Goal: Transaction & Acquisition: Purchase product/service

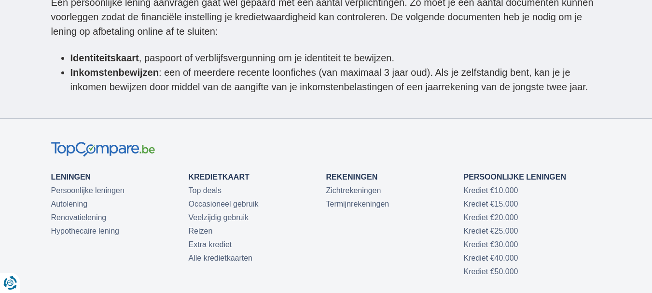
scroll to position [2943, 0]
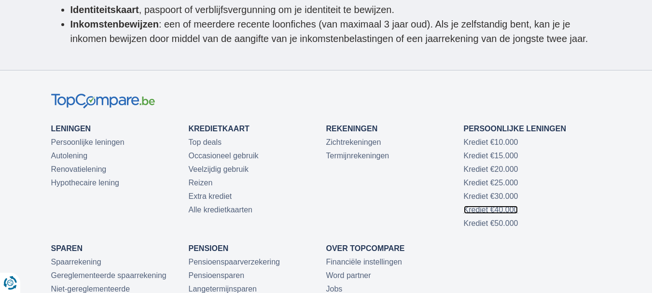
click at [507, 206] on link "Krediet €40.000" at bounding box center [491, 210] width 55 height 8
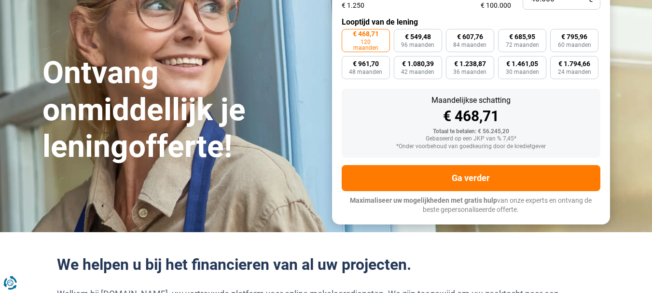
scroll to position [158, 0]
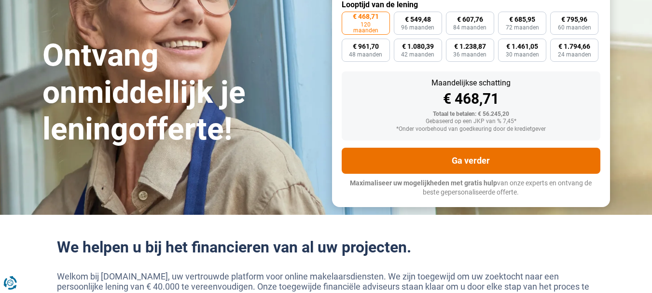
click at [494, 156] on button "Ga verder" at bounding box center [471, 161] width 259 height 26
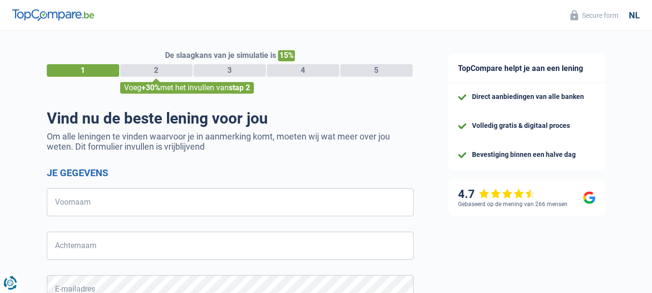
select select "32"
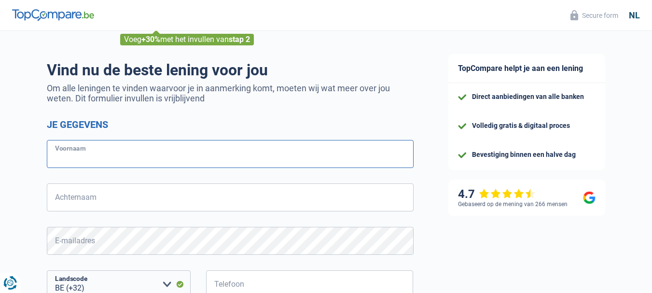
click at [99, 158] on input "Voornaam" at bounding box center [230, 154] width 367 height 28
type input "lemmens"
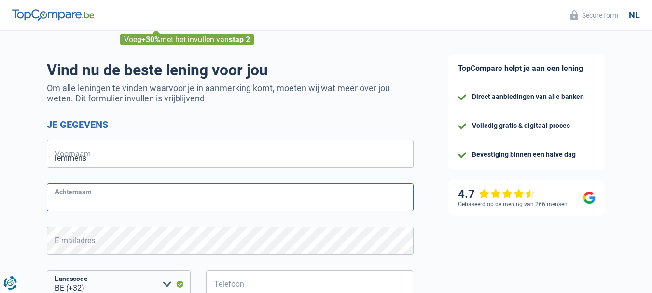
type input "alfons"
type input "492429193"
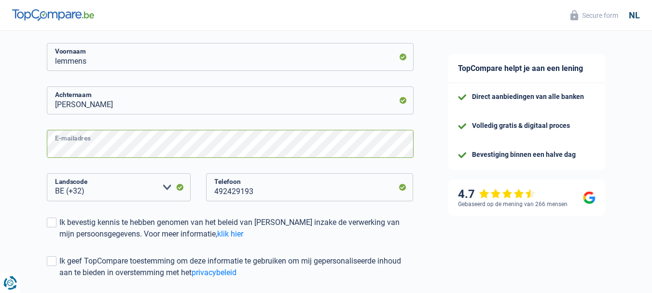
scroll to position [193, 0]
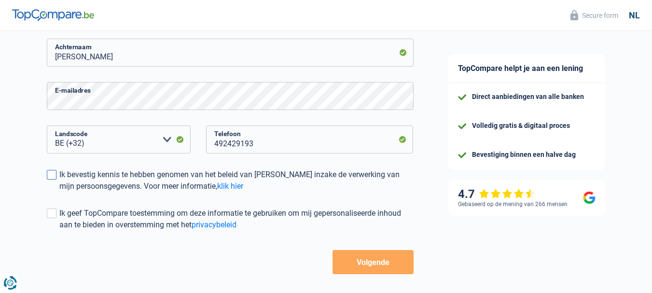
click at [51, 177] on span at bounding box center [52, 175] width 10 height 10
click at [59, 192] on input "Ik bevestig kennis te hebben genomen van het beleid van TopCompare inzake de ve…" at bounding box center [59, 192] width 0 height 0
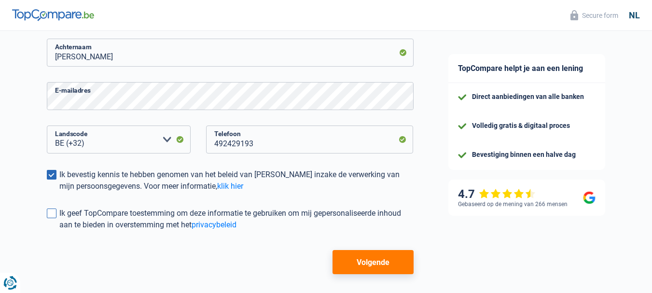
click at [55, 211] on span at bounding box center [52, 213] width 10 height 10
click at [59, 231] on input "Ik geef TopCompare toestemming om deze informatie te gebruiken om mij gepersona…" at bounding box center [59, 231] width 0 height 0
click at [374, 260] on button "Volgende" at bounding box center [372, 262] width 81 height 24
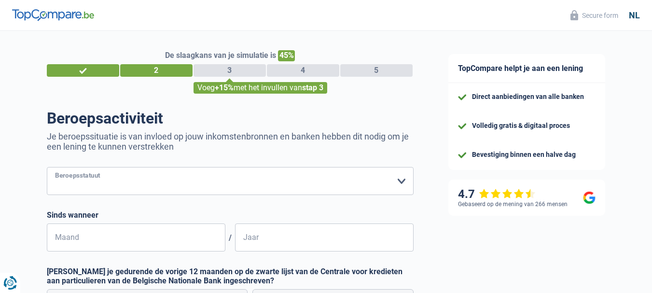
click at [400, 178] on select "Arbeider Bediende (privésector) Ambtenaar (overheidssector) Invalide Zelfstandi…" at bounding box center [230, 181] width 367 height 28
select select "invalid"
click at [47, 168] on select "Arbeider Bediende (privésector) Ambtenaar (overheidssector) Invalide Zelfstandi…" at bounding box center [230, 181] width 367 height 28
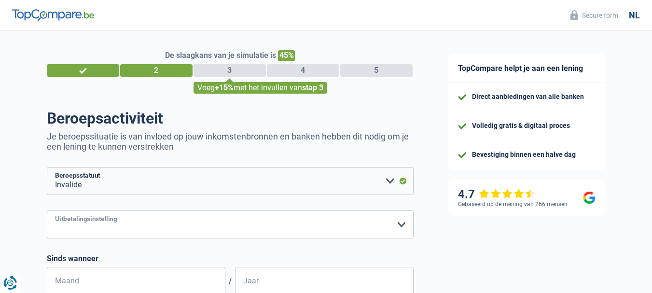
click at [129, 227] on select "Christelijke Mutualiteit Socialistische Mutualiteit (Solidaris) FOD Sociale Zek…" at bounding box center [230, 224] width 367 height 28
select select "chretienne"
click at [47, 211] on select "Christelijke Mutualiteit Socialistische Mutualiteit (Solidaris) FOD Sociale Zek…" at bounding box center [230, 224] width 367 height 28
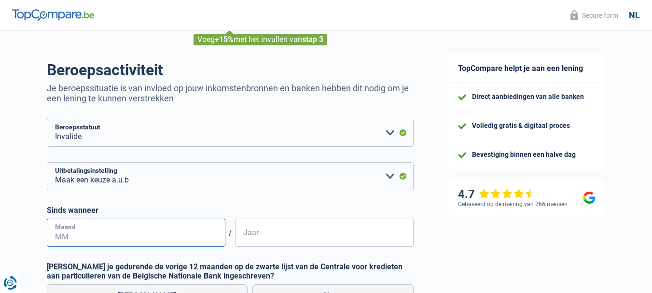
click at [83, 233] on input "Maand" at bounding box center [136, 233] width 178 height 28
type input "1"
click at [288, 238] on input "Jaar" at bounding box center [324, 233] width 178 height 28
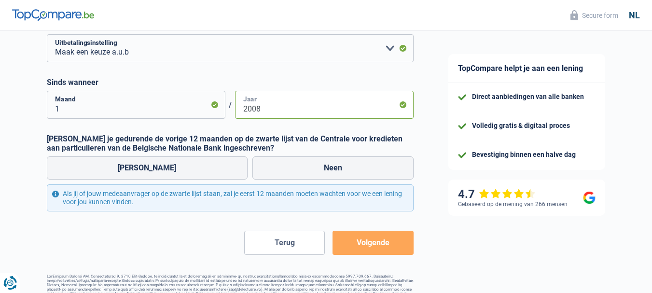
scroll to position [193, 0]
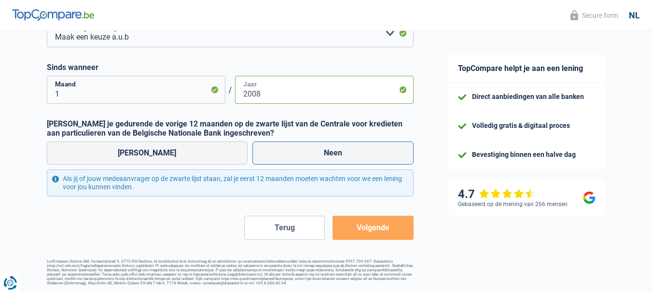
type input "2008"
click at [305, 148] on label "Neen" at bounding box center [332, 152] width 161 height 23
click at [305, 148] on input "Neen" at bounding box center [332, 152] width 161 height 23
radio input "true"
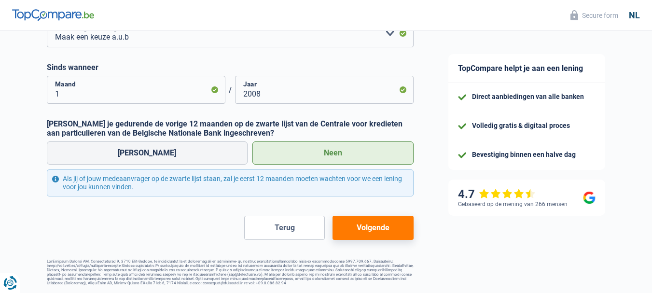
drag, startPoint x: 375, startPoint y: 228, endPoint x: 186, endPoint y: 264, distance: 192.5
click at [375, 228] on button "Volgende" at bounding box center [372, 228] width 81 height 24
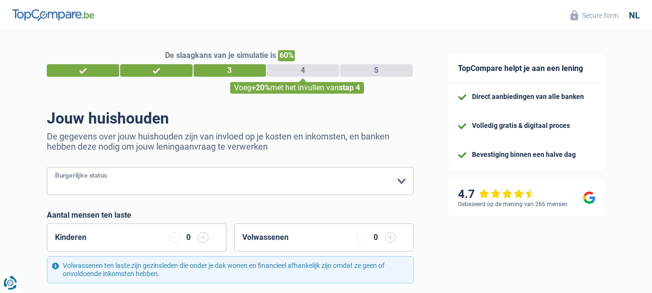
click at [400, 182] on select "Alleenstaand Getrouwd Samenwonend Uit de echt gescheiden Weduwe/weduwnaar Gehuw…" at bounding box center [230, 181] width 367 height 28
select select "divorced"
click at [47, 168] on select "Alleenstaand Getrouwd Samenwonend Uit de echt gescheiden Weduwe/weduwnaar Gehuw…" at bounding box center [230, 181] width 367 height 28
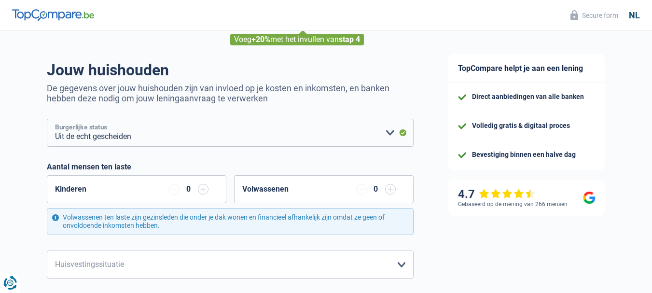
scroll to position [96, 0]
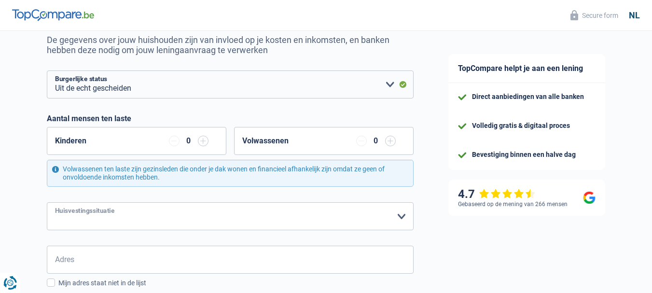
click at [399, 220] on select "Huurder Eigenaar met een hypothecaire lening Eigenaar zonder hypothecaire lenin…" at bounding box center [230, 216] width 367 height 28
select select "rents"
click at [47, 203] on select "Huurder Eigenaar met een hypothecaire lening Eigenaar zonder hypothecaire lenin…" at bounding box center [230, 216] width 367 height 28
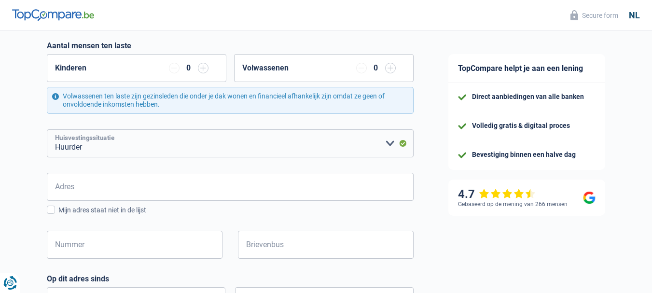
scroll to position [193, 0]
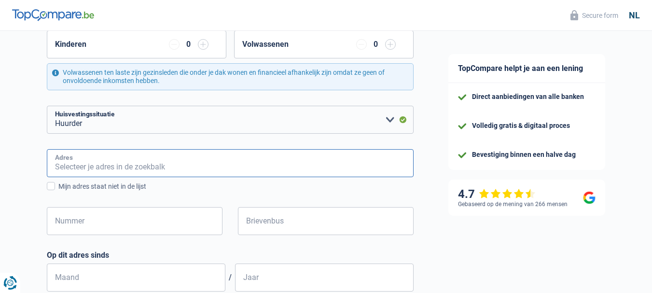
click at [85, 159] on input "Adres" at bounding box center [230, 163] width 367 height 28
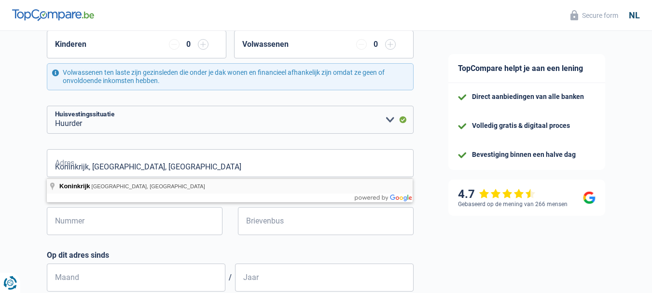
type input "Koninkrijk, 2200, Herentals, BE"
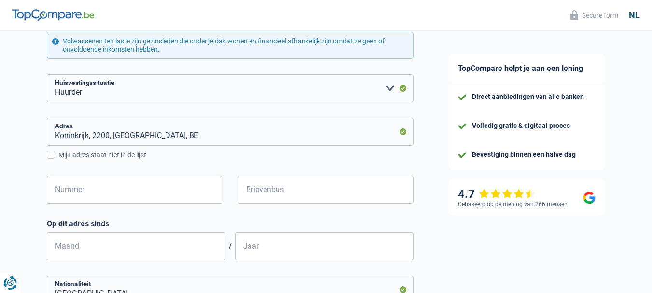
scroll to position [241, 0]
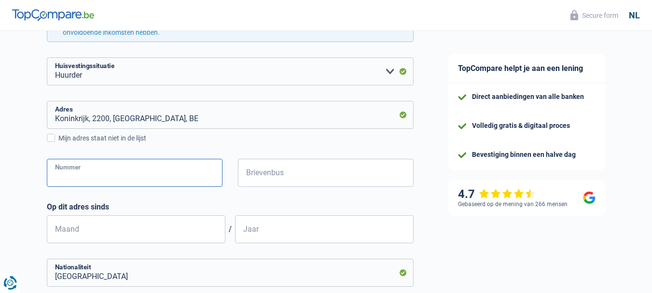
click at [99, 178] on input "Nummer" at bounding box center [135, 173] width 176 height 28
type input "98"
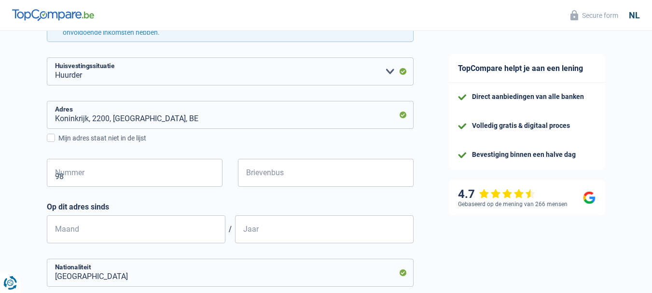
type input "Morkhoven"
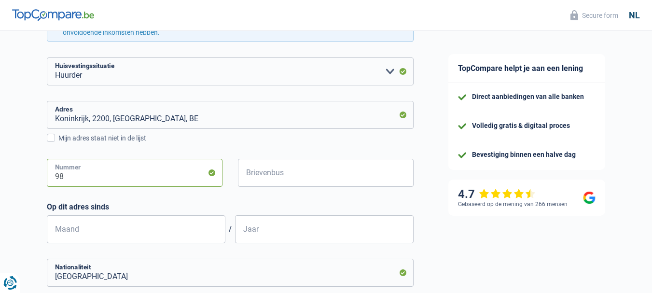
scroll to position [289, 0]
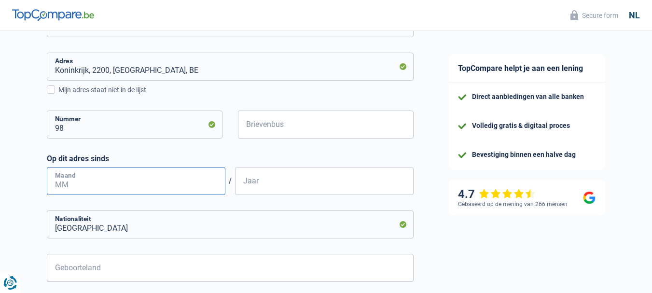
click at [111, 188] on input "Maand" at bounding box center [136, 181] width 178 height 28
type input "1"
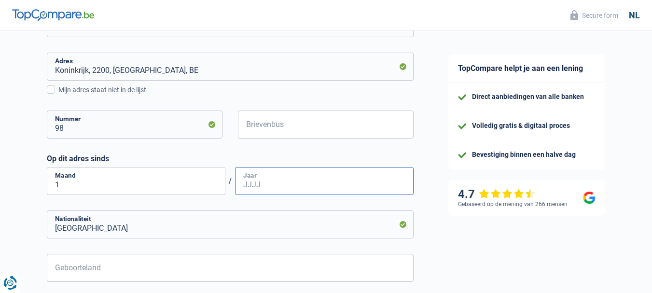
click at [305, 180] on input "Jaar" at bounding box center [324, 181] width 178 height 28
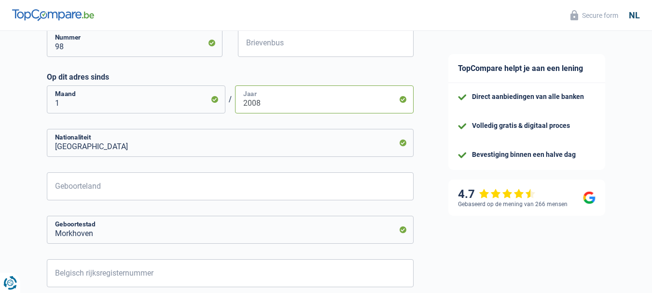
scroll to position [386, 0]
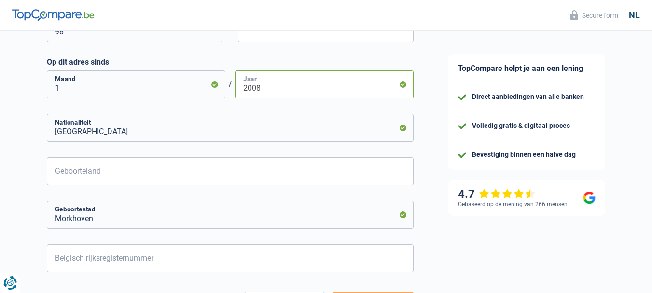
type input "2008"
click at [89, 174] on input "Geboorteland" at bounding box center [230, 171] width 367 height 28
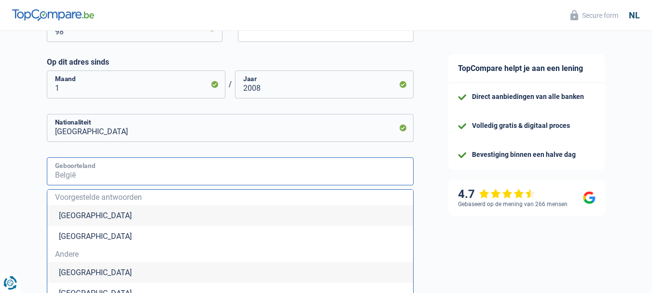
type input "België"
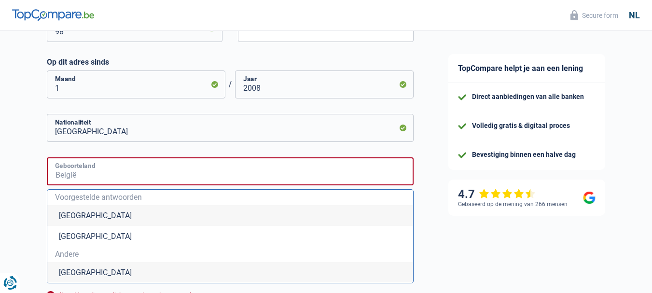
type input "België"
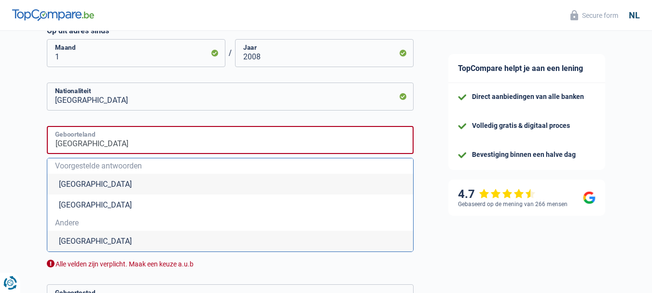
scroll to position [434, 0]
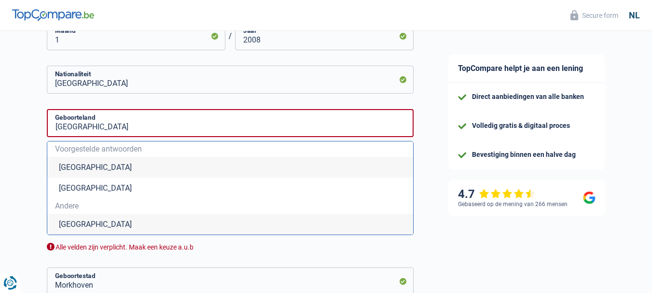
click at [96, 164] on li "België" at bounding box center [230, 167] width 366 height 21
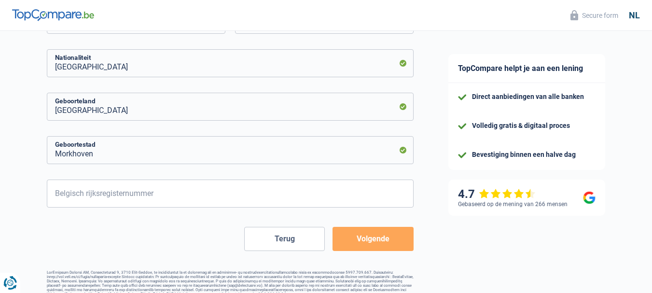
scroll to position [466, 0]
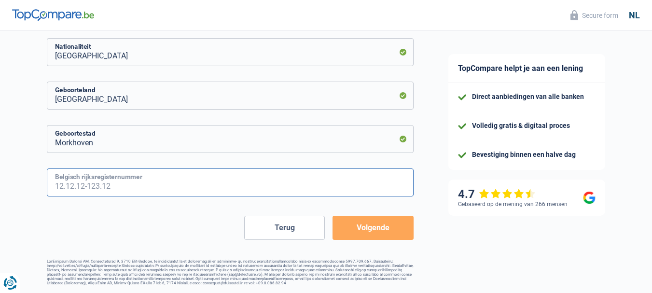
click at [112, 182] on input "Belgisch rijksregisternummer" at bounding box center [230, 182] width 367 height 28
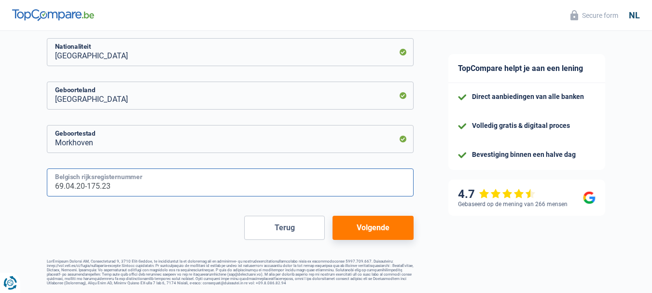
type input "69.04.20-175.23"
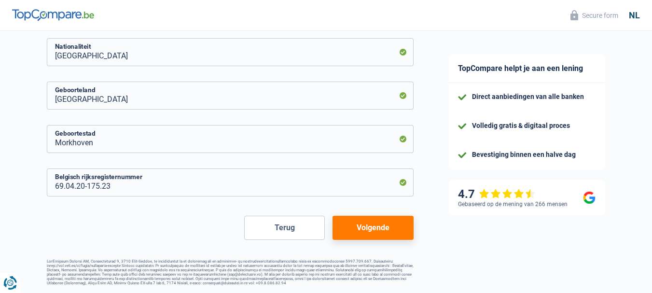
click at [370, 226] on button "Volgende" at bounding box center [372, 228] width 81 height 24
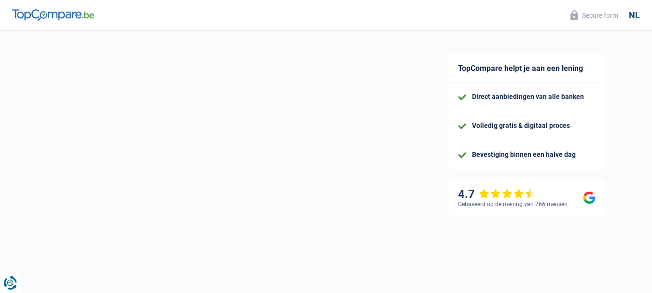
select select "disabilityPension"
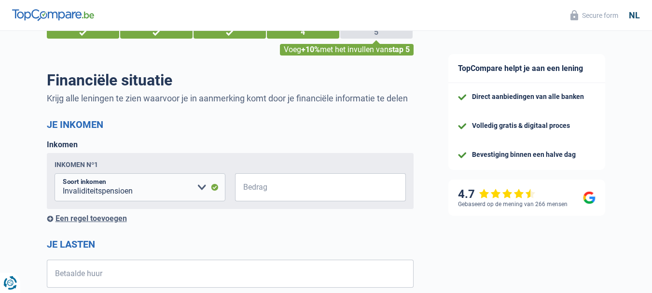
scroll to position [48, 0]
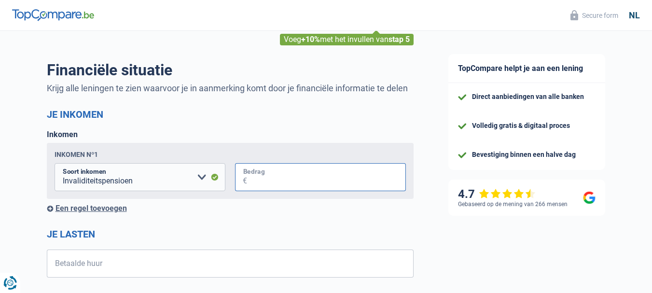
click at [289, 171] on input "Bedrag" at bounding box center [326, 177] width 159 height 28
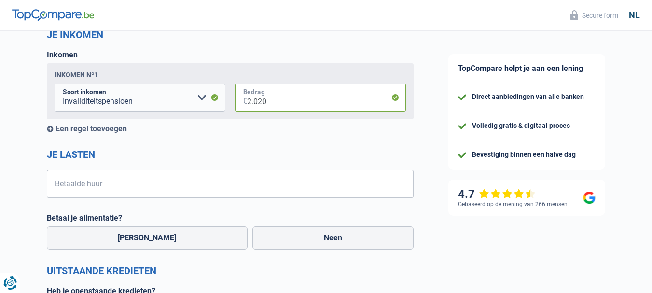
scroll to position [145, 0]
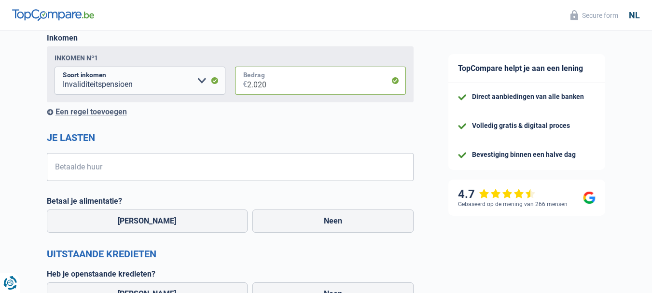
type input "2.020"
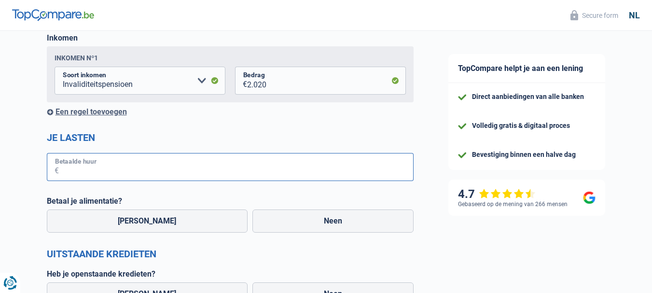
click at [88, 168] on input "Betaalde huur" at bounding box center [236, 167] width 355 height 28
type input "445"
click at [299, 227] on label "Neen" at bounding box center [332, 220] width 161 height 23
click at [299, 227] on input "Neen" at bounding box center [332, 220] width 161 height 23
radio input "true"
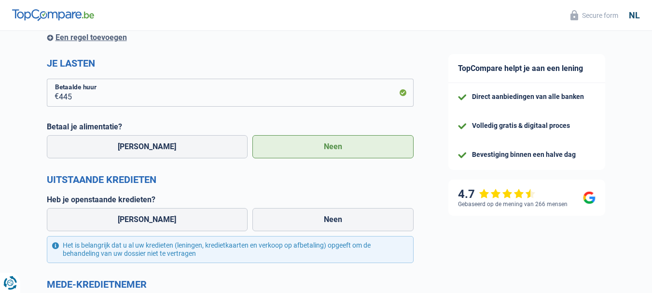
scroll to position [241, 0]
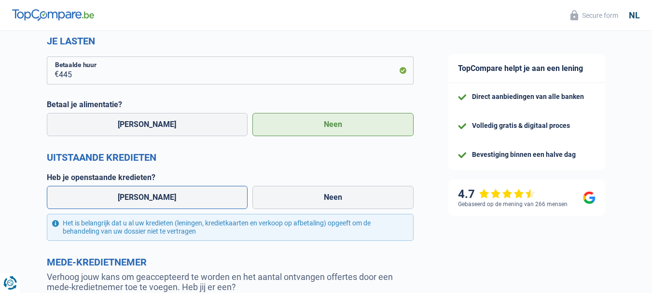
click at [163, 200] on label "Ja" at bounding box center [147, 197] width 201 height 23
click at [163, 200] on input "Ja" at bounding box center [147, 197] width 201 height 23
radio input "true"
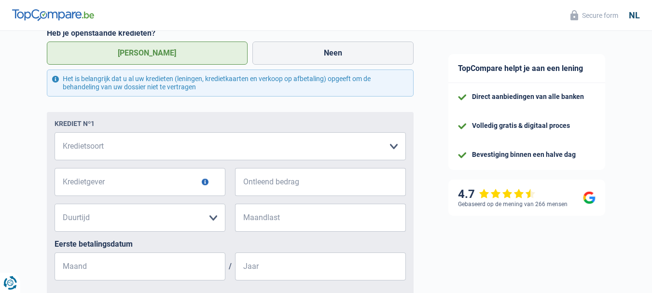
scroll to position [386, 0]
click at [393, 144] on select "Kaart of kredietlijn Hypothecaire lening Verkoop op afbetaling Lening op afbeta…" at bounding box center [230, 146] width 351 height 28
select select "creditConsolidation"
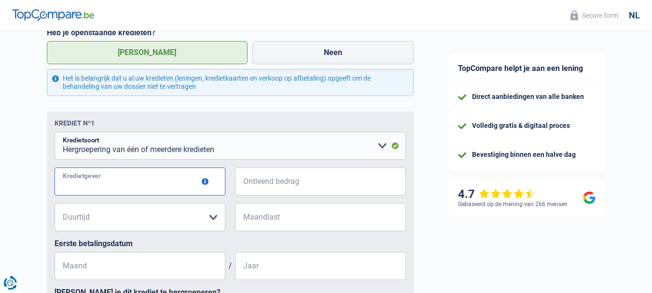
click at [182, 185] on input "Kredietgever" at bounding box center [140, 181] width 171 height 28
type input "cofidis"
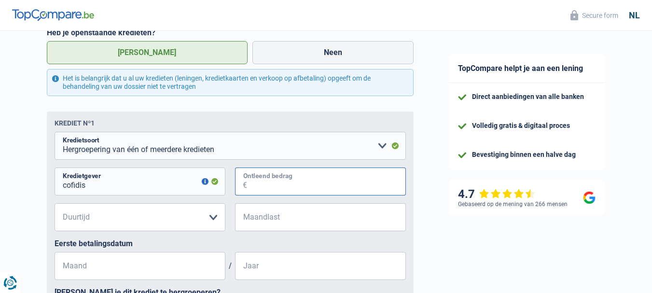
click at [310, 185] on input "Ontleend bedrag" at bounding box center [326, 181] width 159 height 28
type input "22.466"
click at [188, 222] on select "12 maanden 18 maanden 24 maanden 30 maanden 36 maanden 42 maanden 48 maanden 60…" at bounding box center [140, 217] width 171 height 28
click at [110, 218] on select "12 maanden 18 maanden 24 maanden 30 maanden 36 maanden 42 maanden 48 maanden 60…" at bounding box center [140, 217] width 171 height 28
click at [96, 217] on select "12 maanden 18 maanden 24 maanden 30 maanden 36 maanden 42 maanden 48 maanden 60…" at bounding box center [140, 217] width 171 height 28
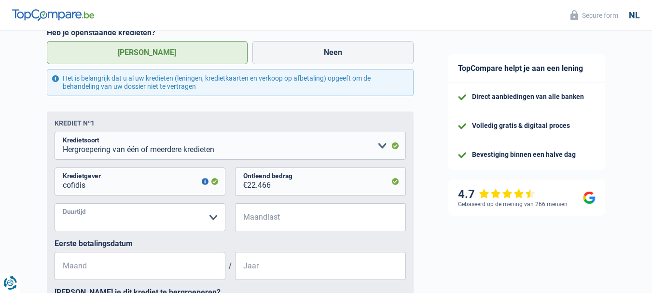
select select "120"
click at [55, 204] on select "12 maanden 18 maanden 24 maanden 30 maanden 36 maanden 42 maanden 48 maanden 60…" at bounding box center [140, 217] width 171 height 28
click at [298, 224] on input "Maandlast" at bounding box center [326, 217] width 159 height 28
type input "327"
click at [102, 266] on input "Maand" at bounding box center [140, 266] width 171 height 28
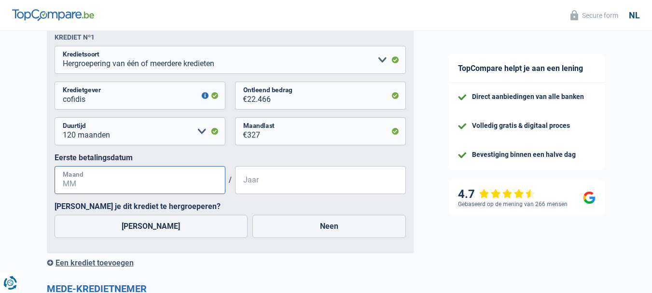
scroll to position [482, 0]
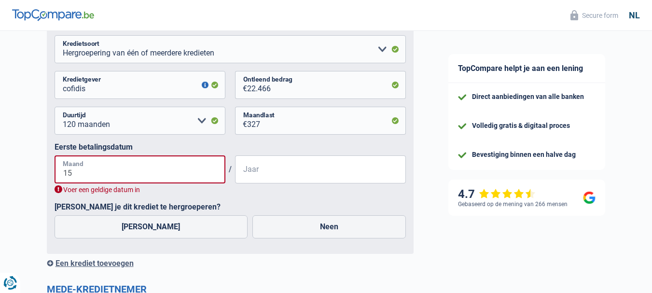
type input "1"
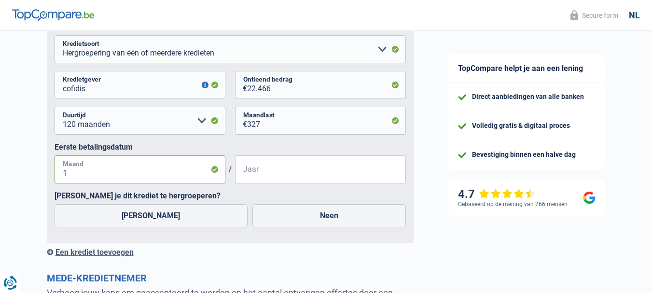
type input "12"
type input "2023"
click at [159, 218] on label "Ja" at bounding box center [151, 215] width 193 height 23
click at [159, 218] on input "Ja" at bounding box center [151, 215] width 193 height 23
radio input "true"
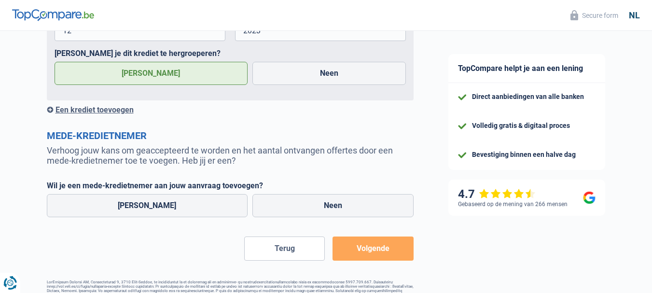
scroll to position [627, 0]
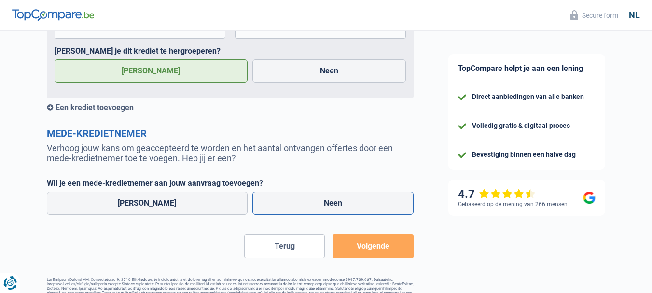
click at [308, 200] on label "Neen" at bounding box center [332, 203] width 161 height 23
click at [308, 200] on input "Neen" at bounding box center [332, 203] width 161 height 23
radio input "true"
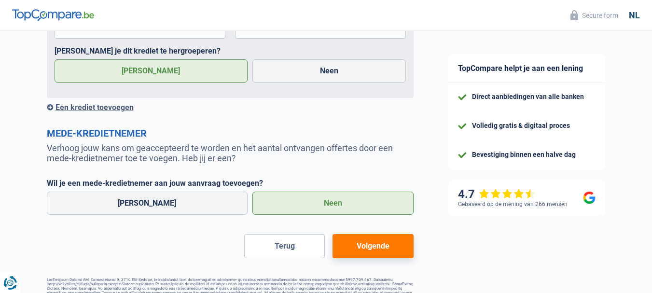
click at [382, 248] on button "Volgende" at bounding box center [372, 246] width 81 height 24
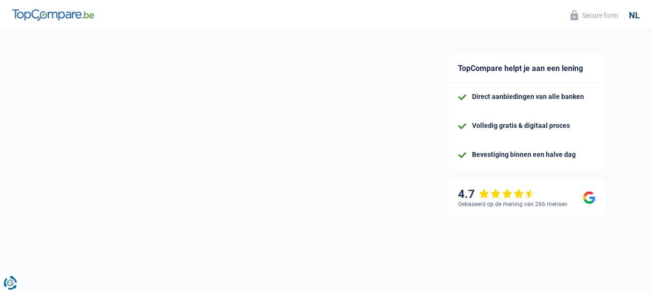
select select "refinancing"
select select "120"
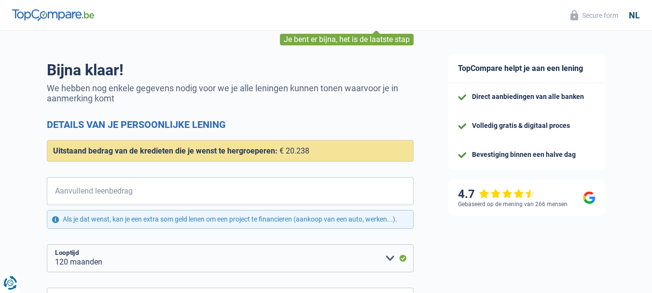
scroll to position [96, 0]
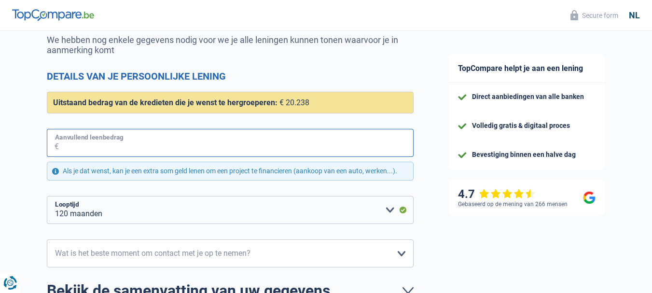
click at [71, 143] on input "Aanvullend leenbedrag" at bounding box center [236, 143] width 355 height 28
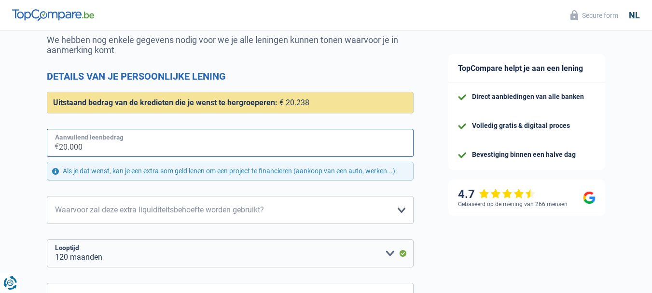
type input "20.000"
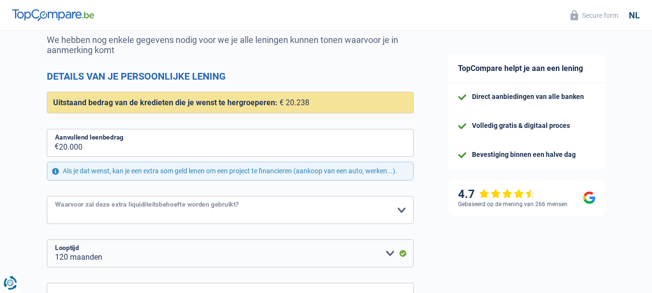
click at [402, 212] on select "Comfort woning: meubels, textiel, toestellen, privé materiaal Hifi, multimedia,…" at bounding box center [230, 210] width 367 height 28
select select "houseOrGarden"
click at [47, 197] on select "Comfort woning: meubels, textiel, toestellen, privé materiaal Hifi, multimedia,…" at bounding box center [230, 210] width 367 height 28
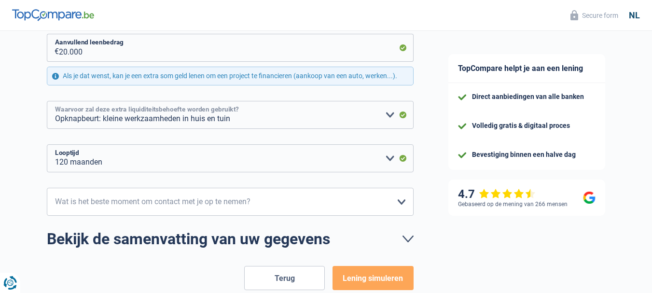
scroll to position [193, 0]
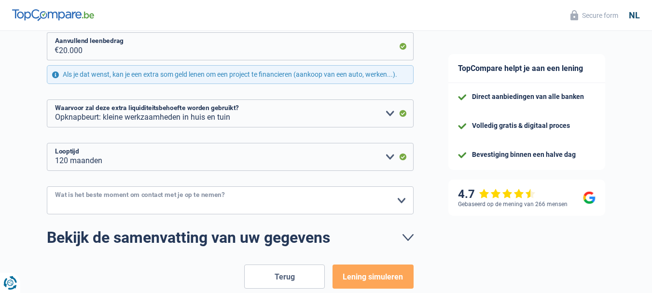
click at [405, 199] on select "10h-12h 12h-14h 14h-16h 16h-18h Maak een keuze a.u.b" at bounding box center [230, 200] width 367 height 28
select select "12-14"
click at [47, 187] on select "10h-12h 12h-14h 14h-16h 16h-18h Maak een keuze a.u.b" at bounding box center [230, 200] width 367 height 28
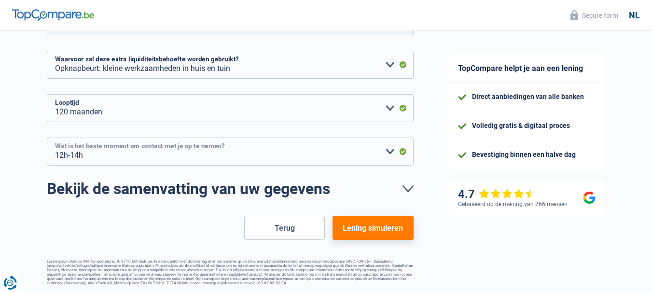
scroll to position [246, 0]
click at [391, 224] on button "Lening simuleren" at bounding box center [372, 228] width 81 height 24
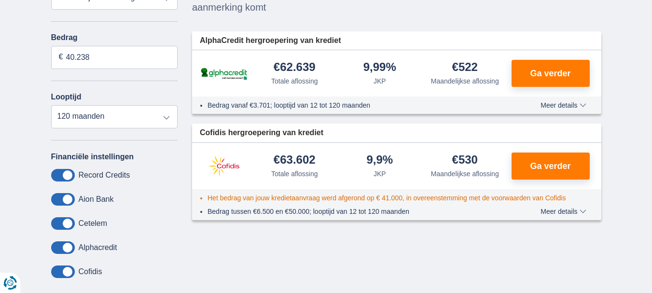
scroll to position [145, 0]
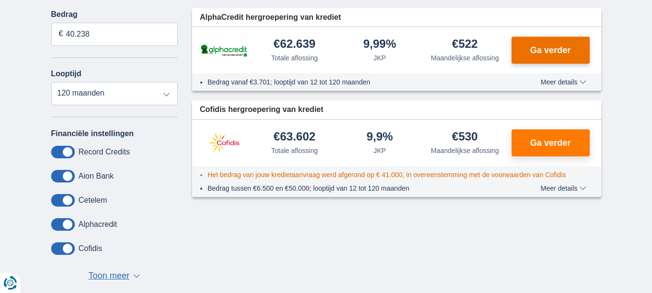
click at [529, 51] on button "Ga verder" at bounding box center [550, 50] width 78 height 27
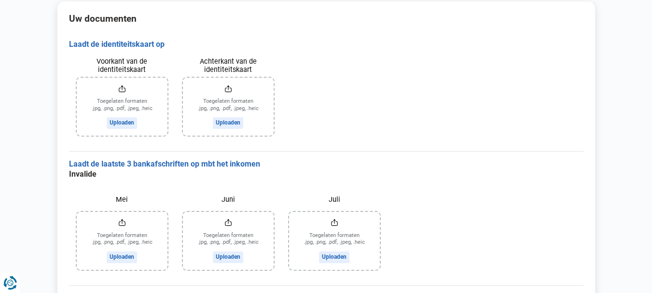
scroll to position [118, 0]
